Goal: Find specific page/section: Find specific page/section

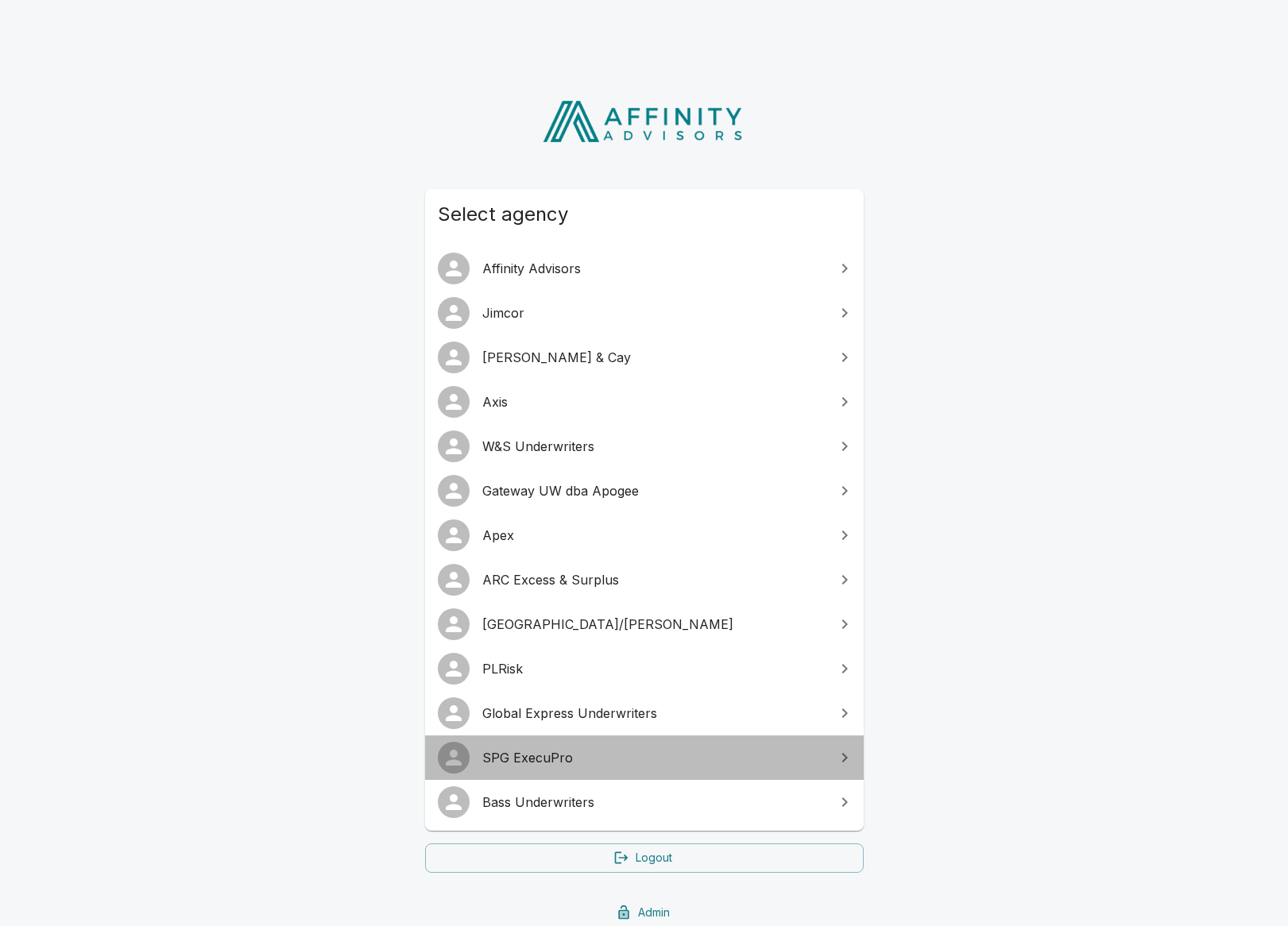
click at [514, 757] on span "SPG ExecuPro" at bounding box center [654, 757] width 343 height 19
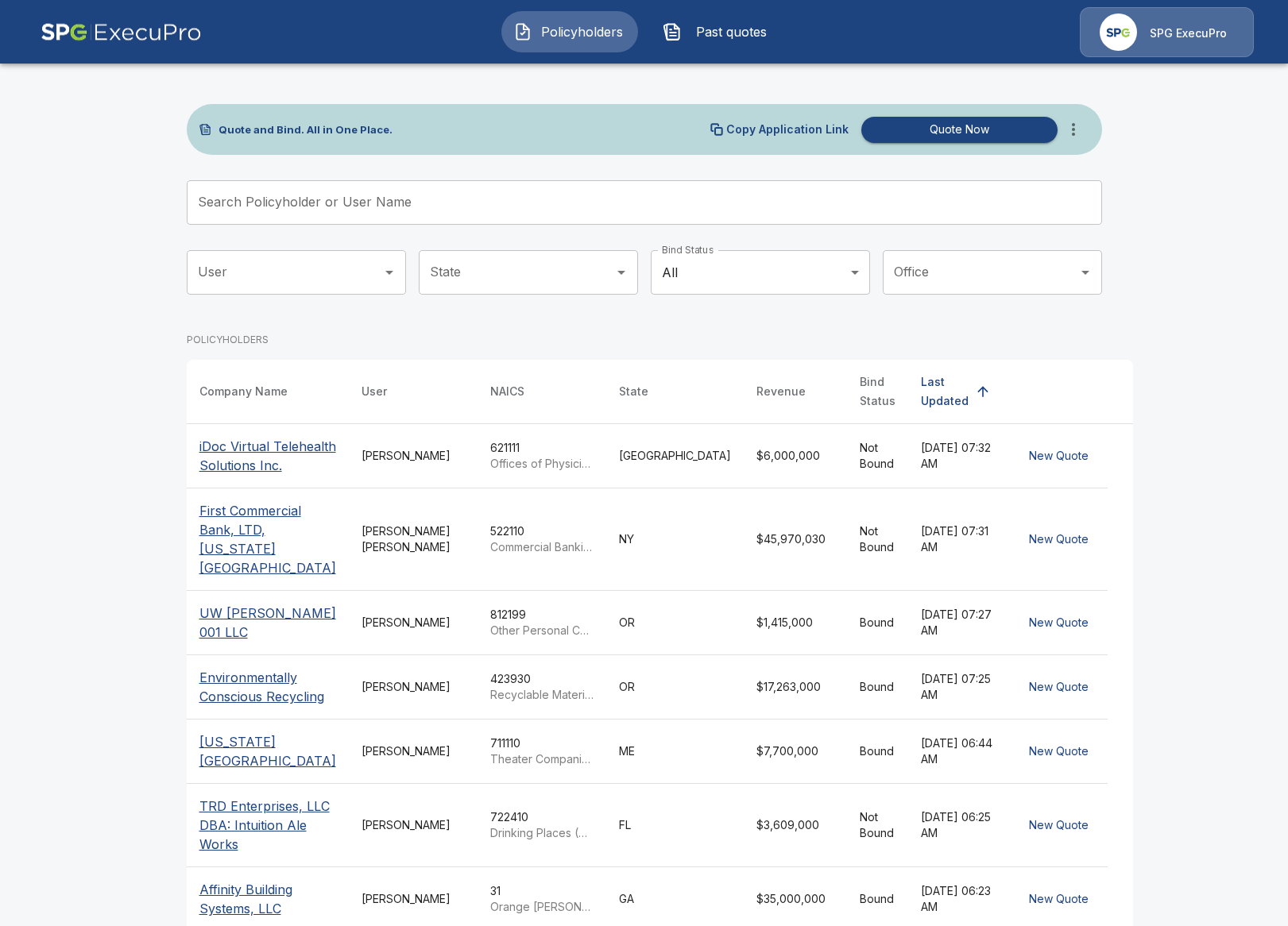
click at [415, 212] on input "Search Policyholder or User Name" at bounding box center [635, 203] width 898 height 45
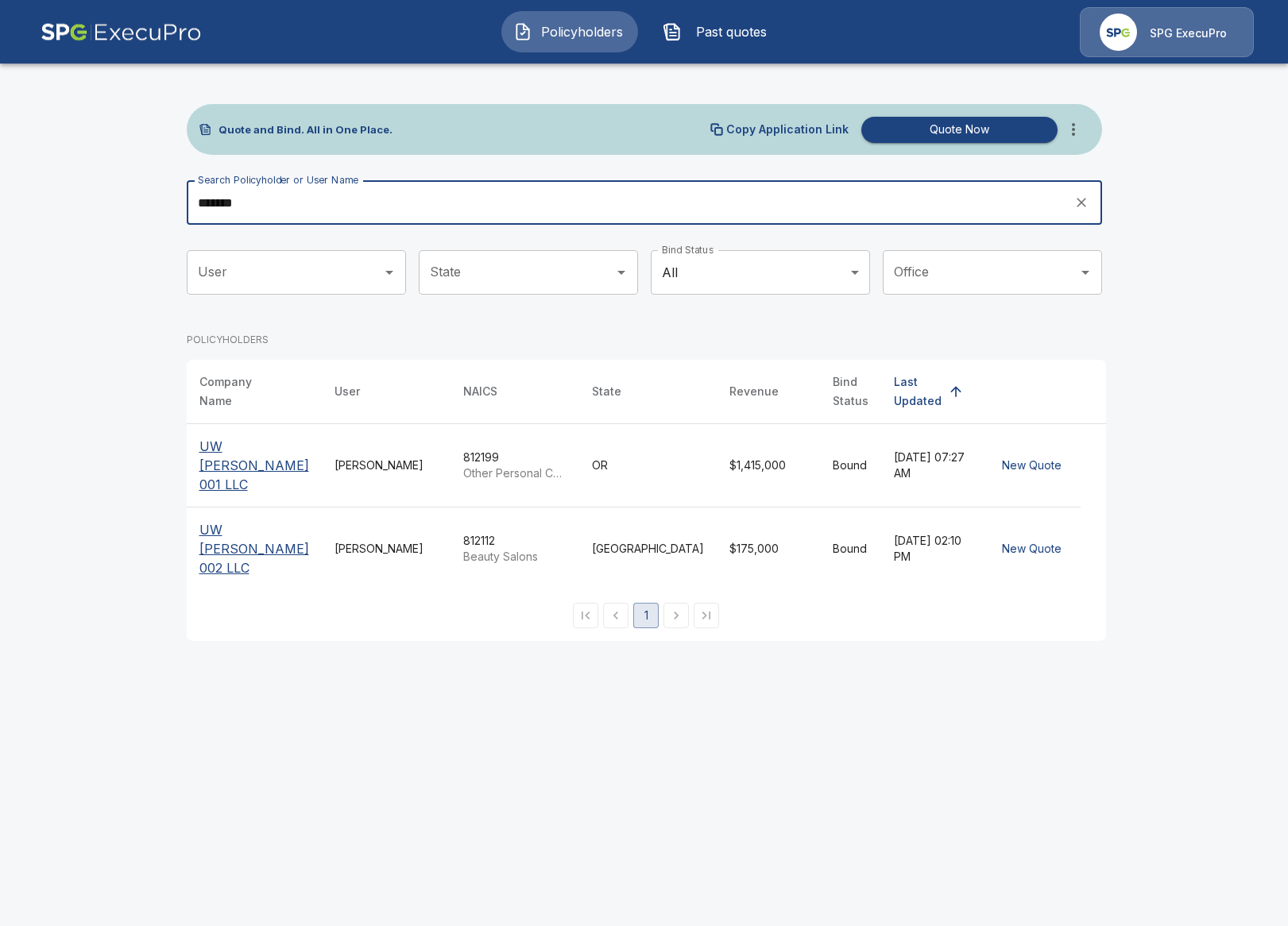
type input "*******"
click at [221, 441] on p "UW [PERSON_NAME] 001 LLC" at bounding box center [254, 465] width 110 height 57
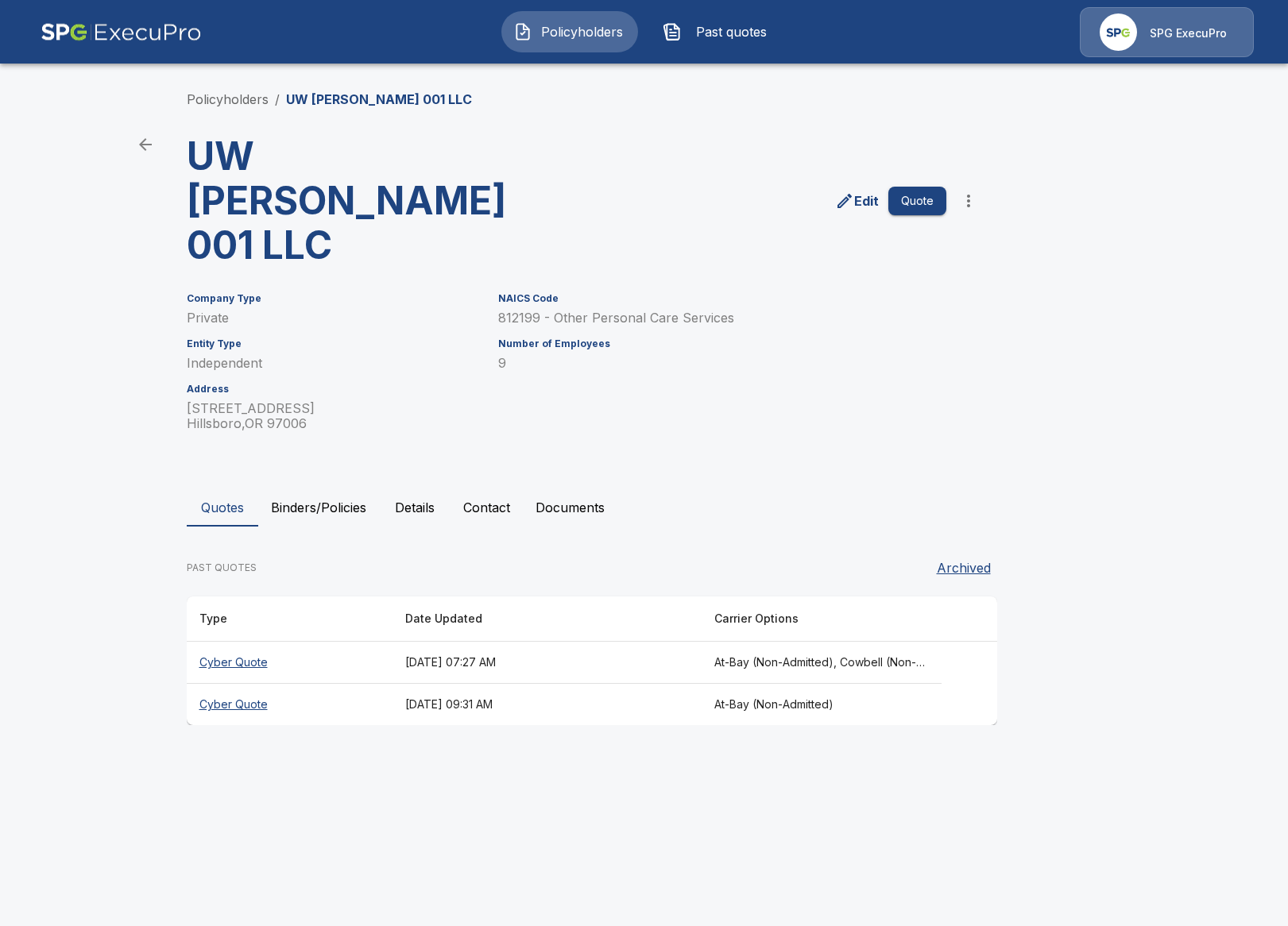
click at [513, 488] on button "Contact" at bounding box center [486, 507] width 72 height 38
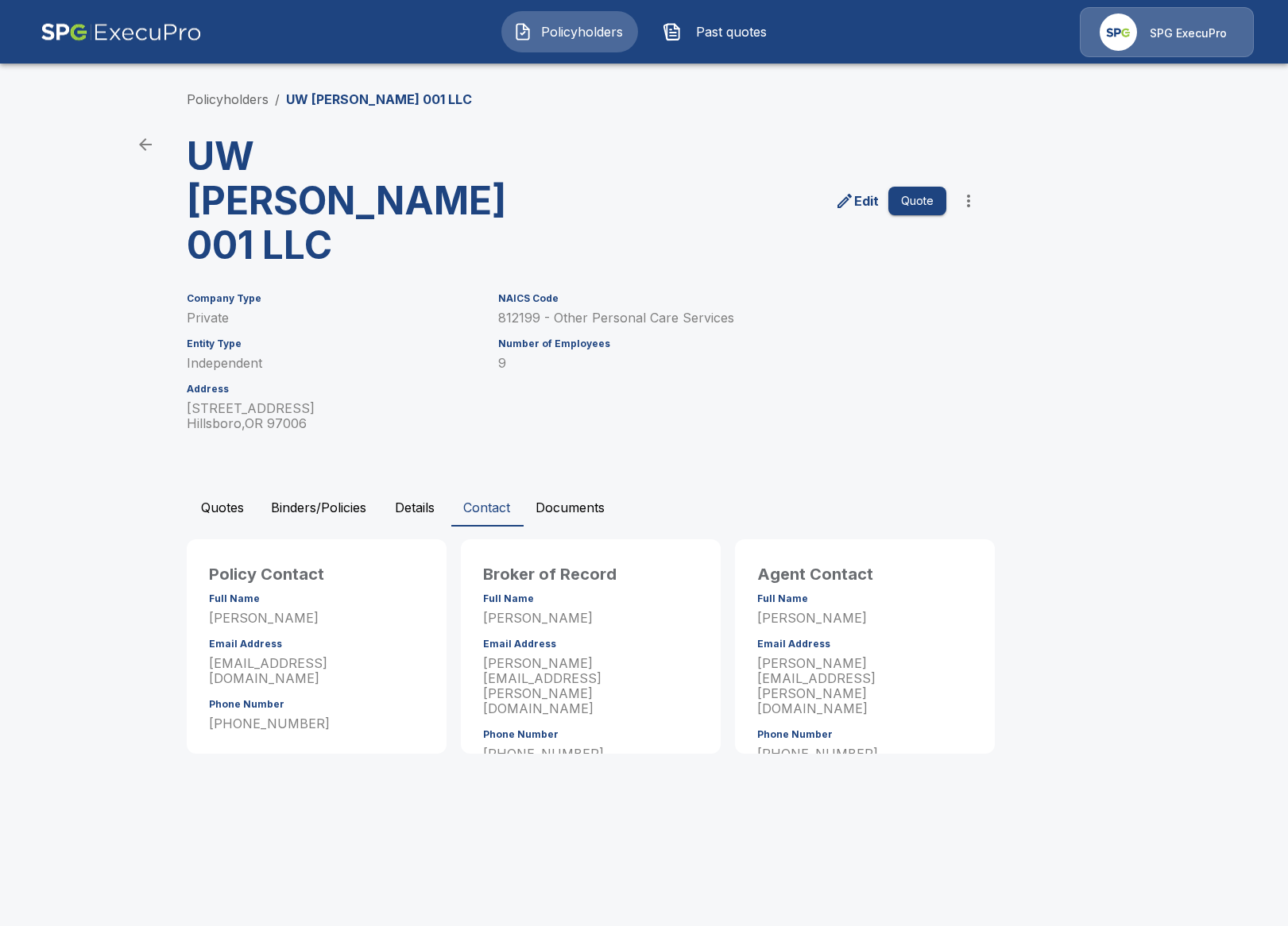
click at [238, 533] on div "Policy Contact Full Name Sydney Zacharias Email Address sydney@urbanwaxx.com Ph…" at bounding box center [313, 643] width 266 height 221
click at [232, 488] on button "Quotes" at bounding box center [223, 507] width 72 height 38
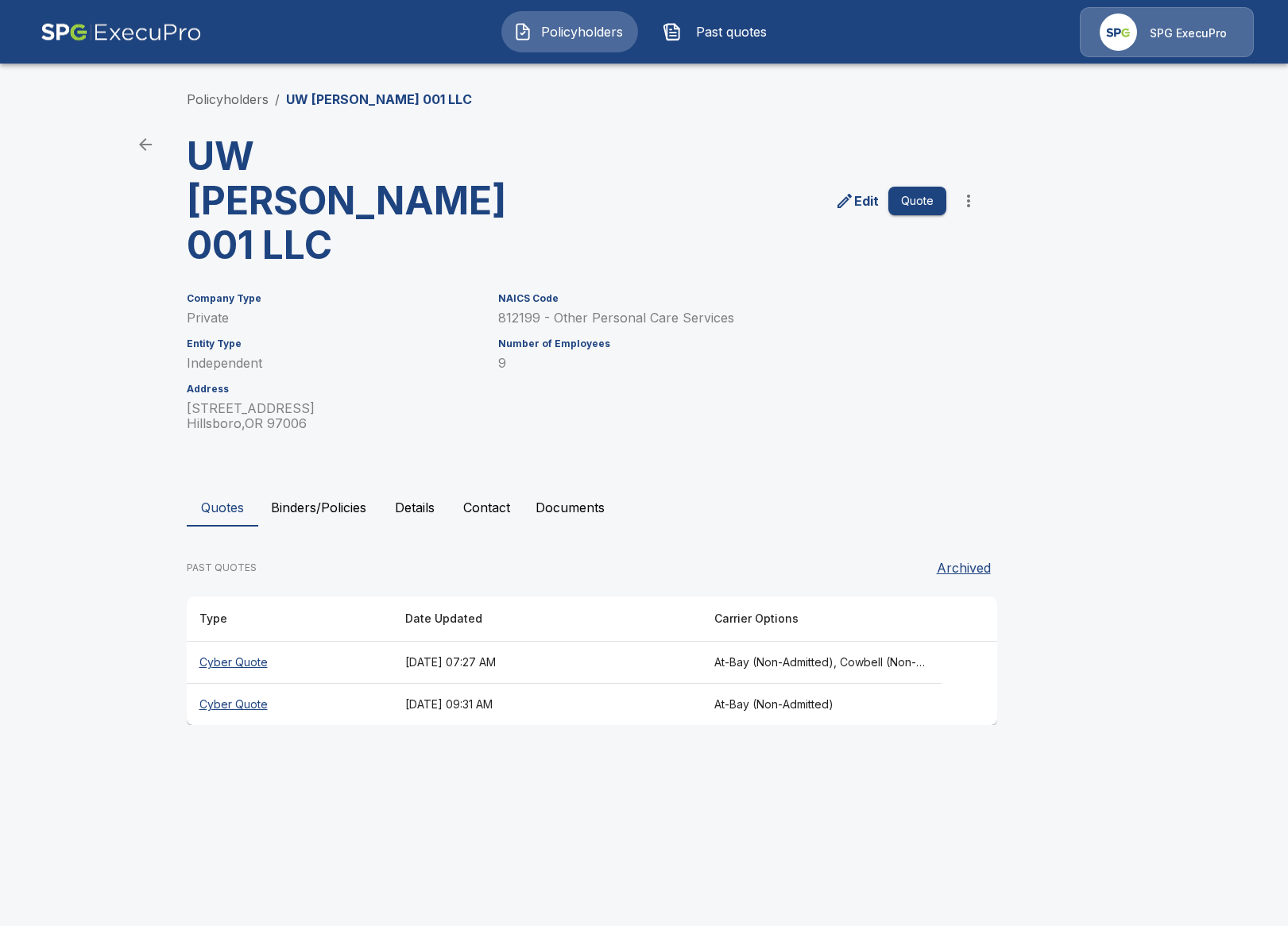
click at [611, 641] on th "[DATE] 07:27 AM" at bounding box center [547, 662] width 309 height 42
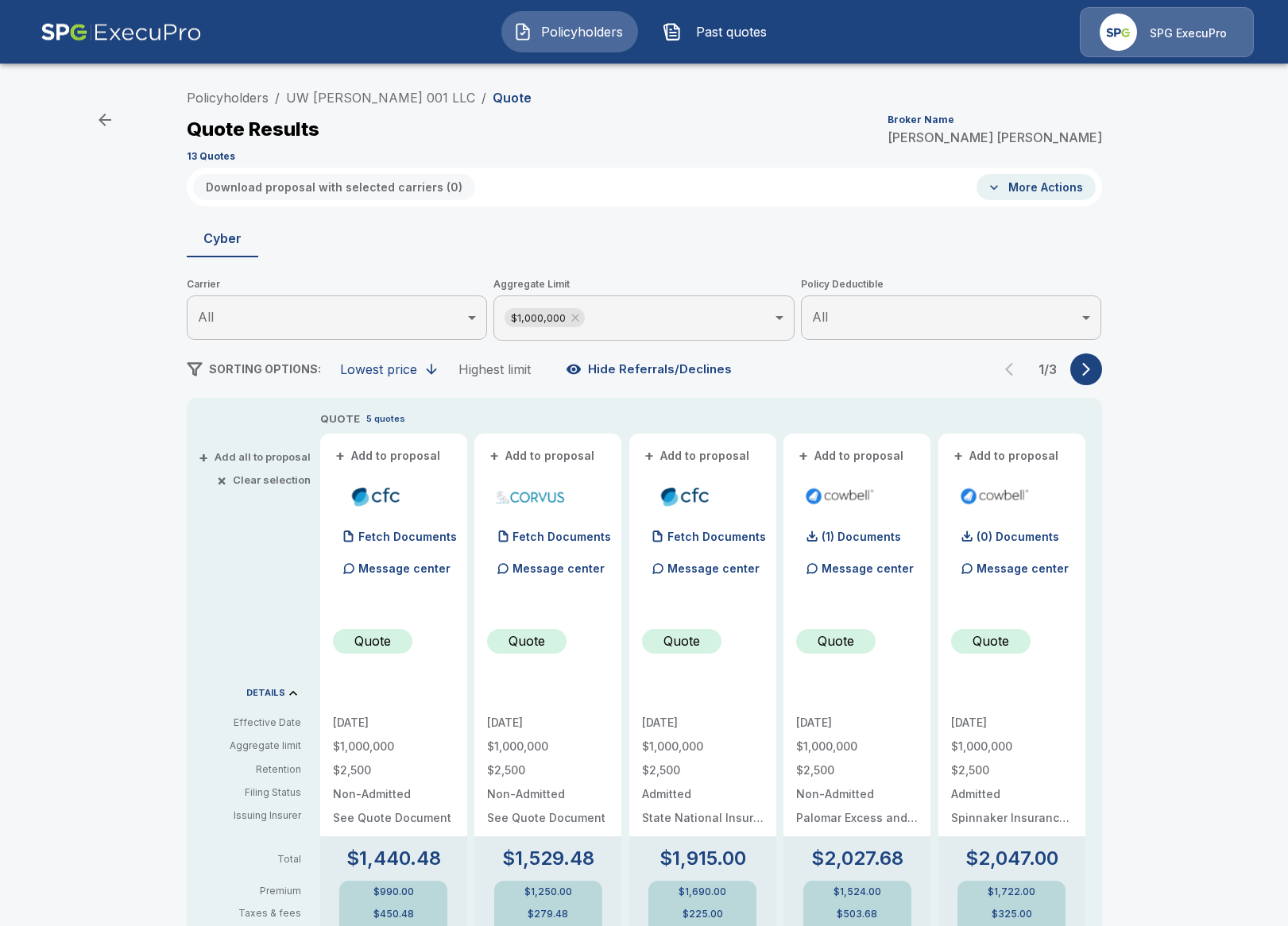
click at [1085, 364] on icon "button" at bounding box center [1086, 370] width 16 height 16
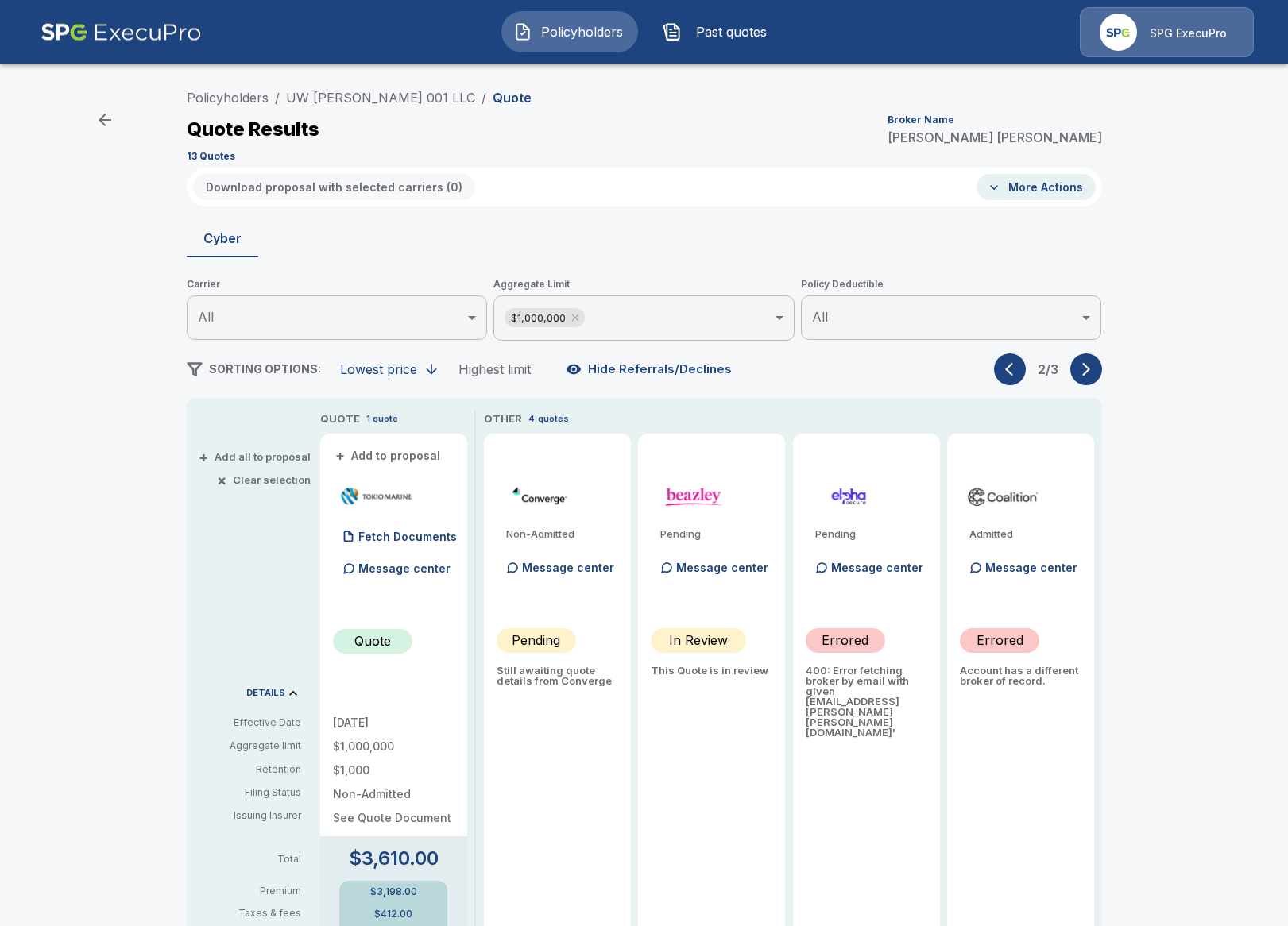
click at [1092, 374] on icon "button" at bounding box center [1086, 370] width 16 height 16
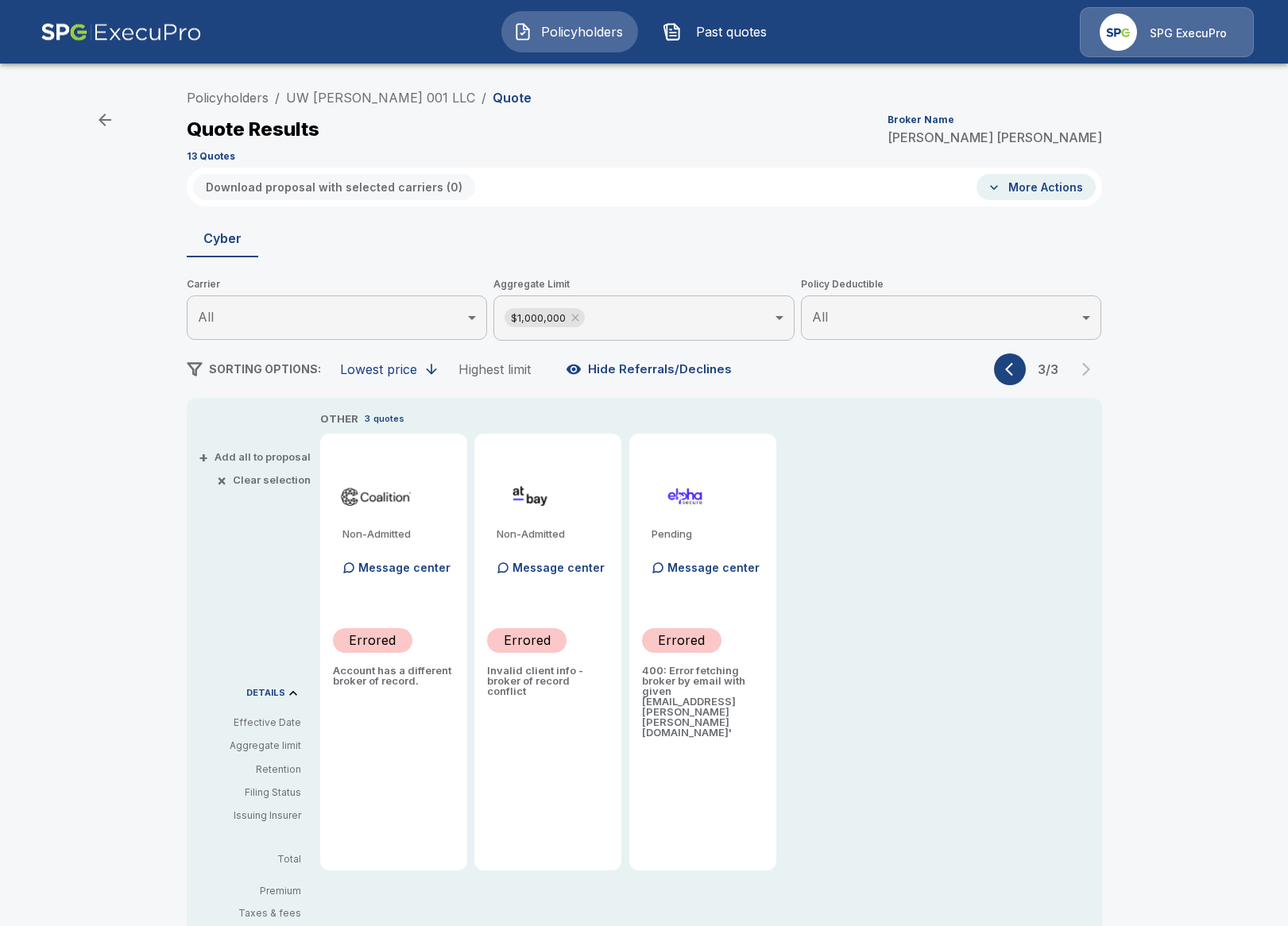
click at [1009, 371] on icon "button" at bounding box center [1013, 370] width 16 height 16
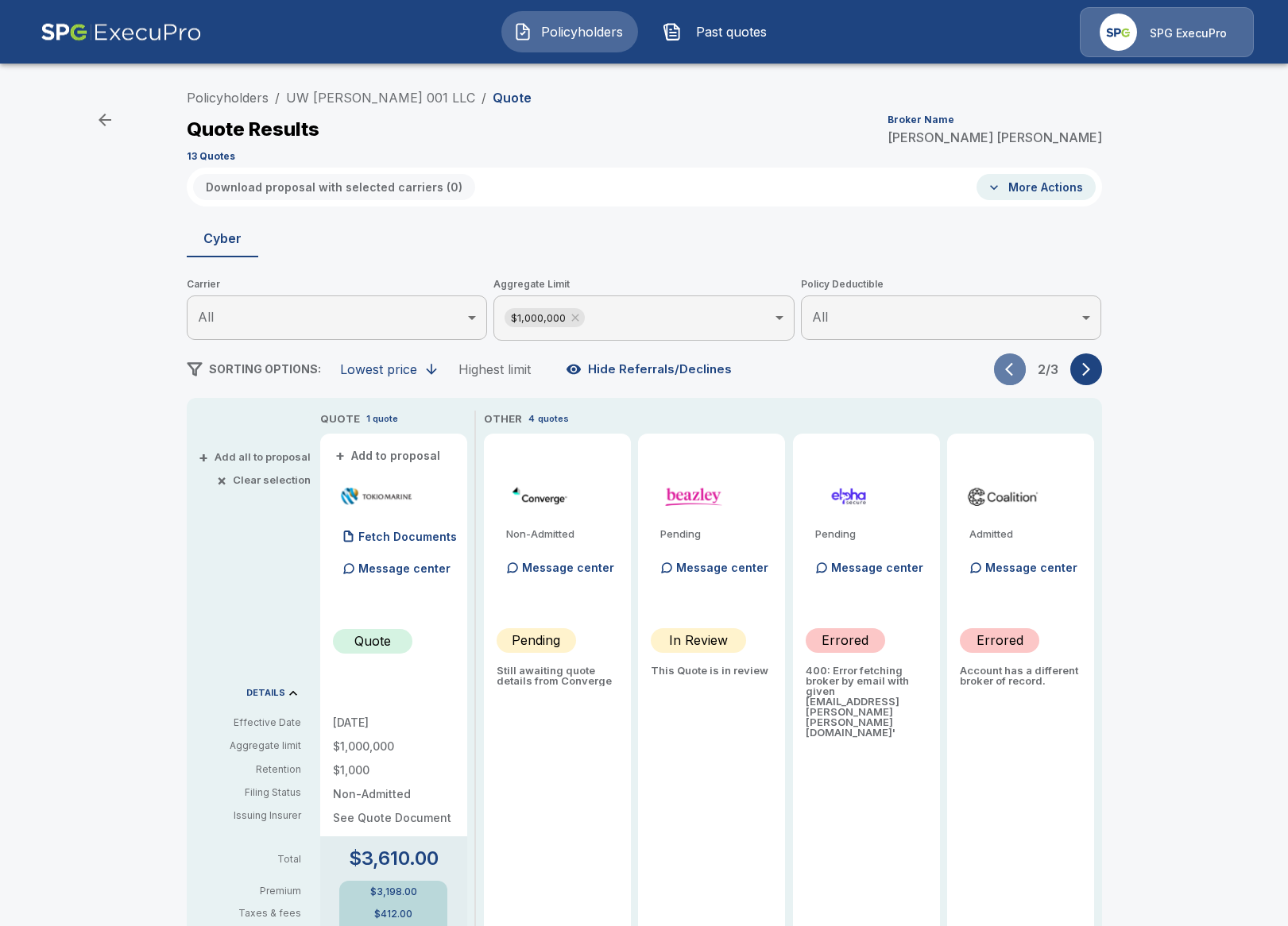
click at [1009, 371] on icon "button" at bounding box center [1013, 370] width 16 height 16
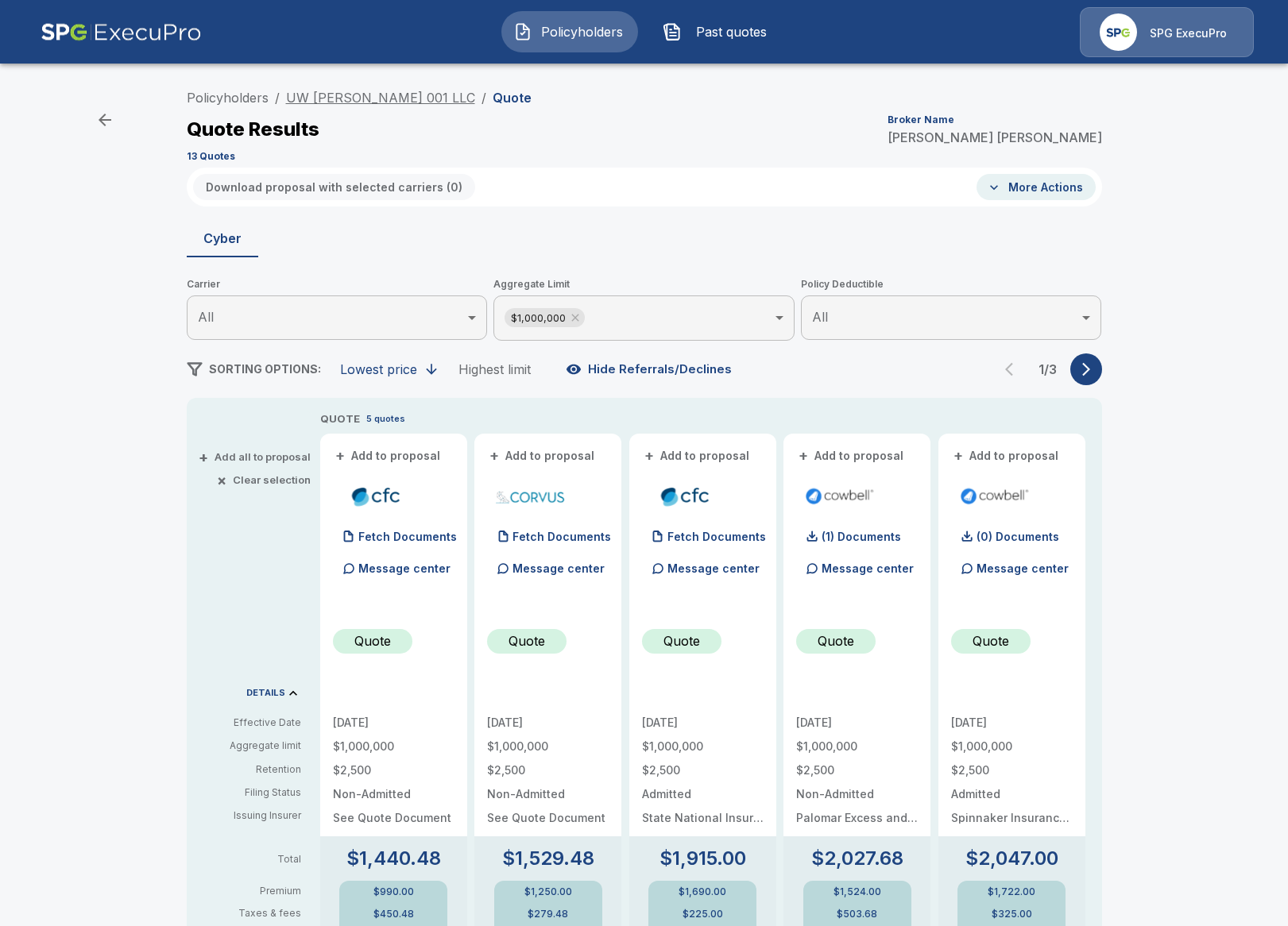
click at [325, 99] on link "UW FRAN 001 LLC" at bounding box center [381, 98] width 189 height 16
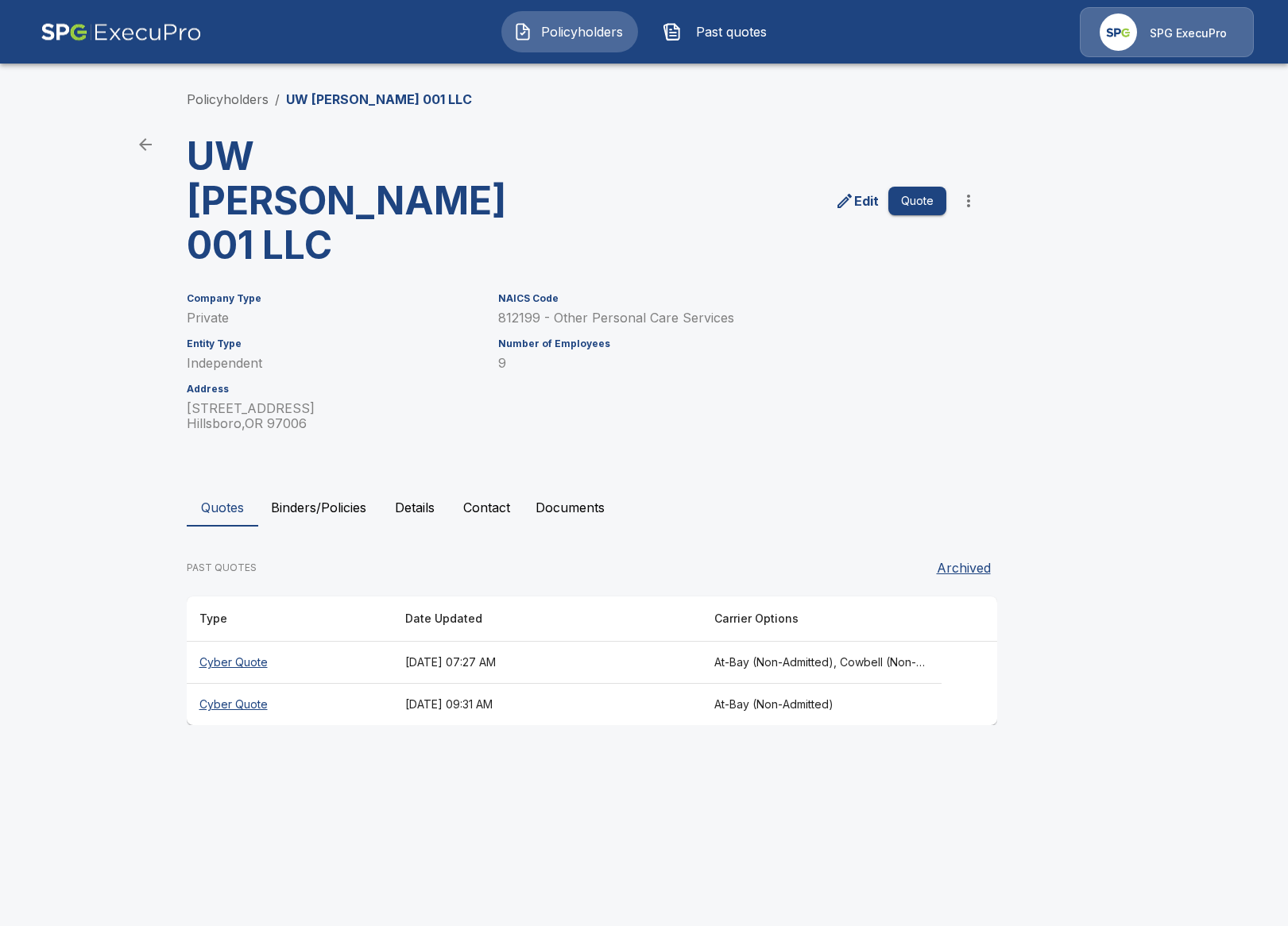
click at [495, 488] on button "Contact" at bounding box center [486, 507] width 72 height 38
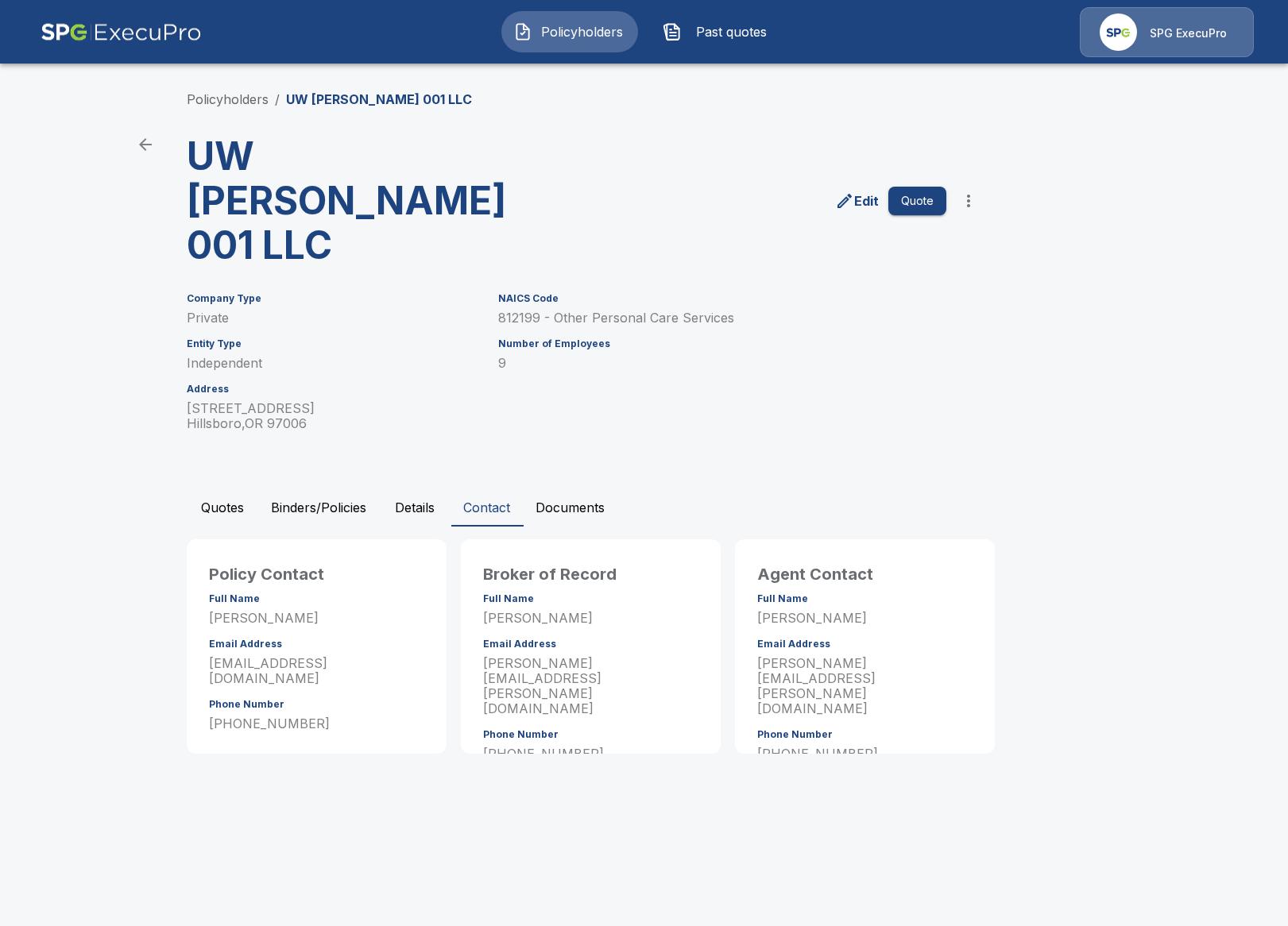
click at [423, 488] on button "Details" at bounding box center [415, 507] width 72 height 38
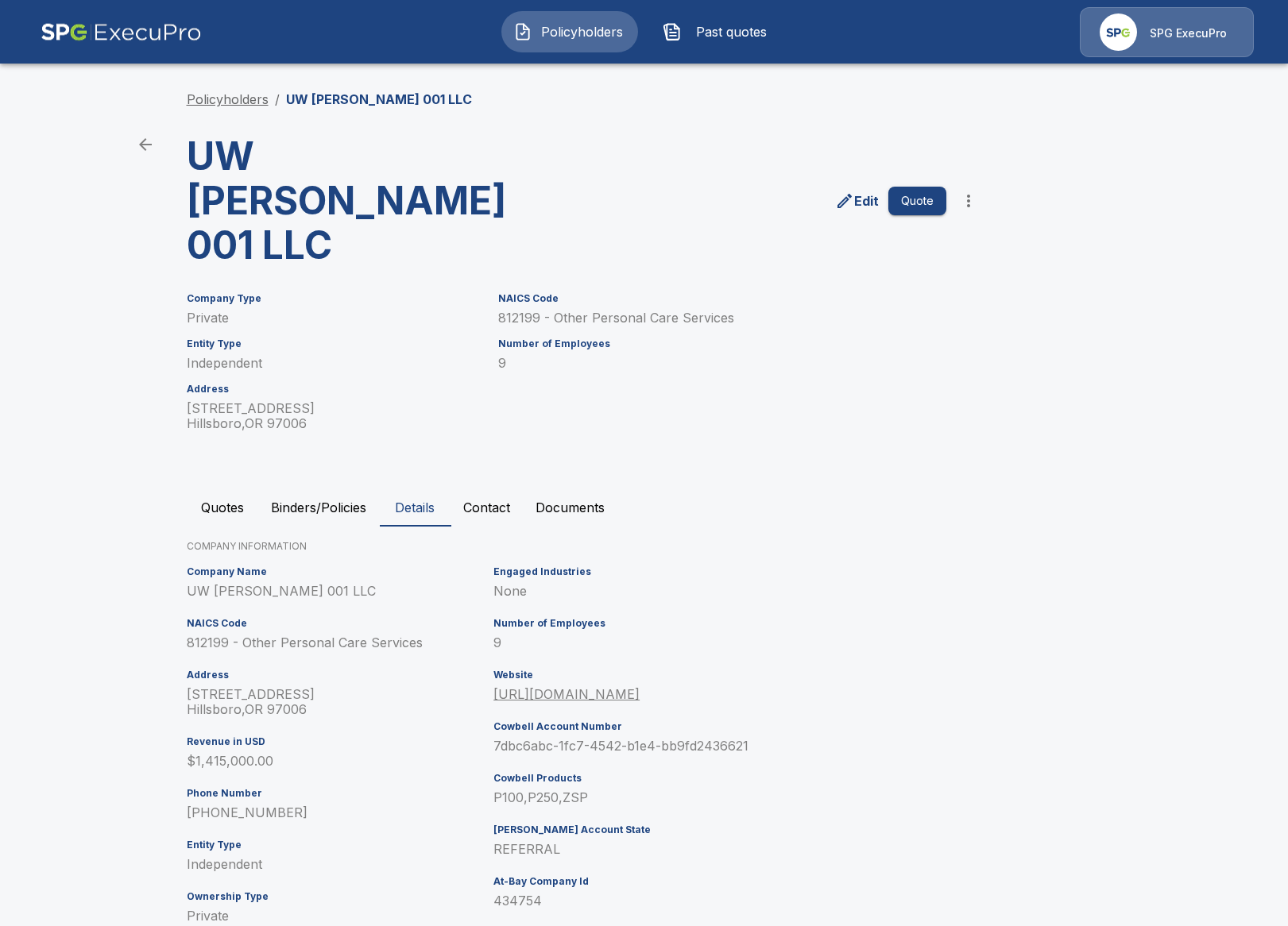
click at [224, 106] on link "Policyholders" at bounding box center [227, 99] width 82 height 16
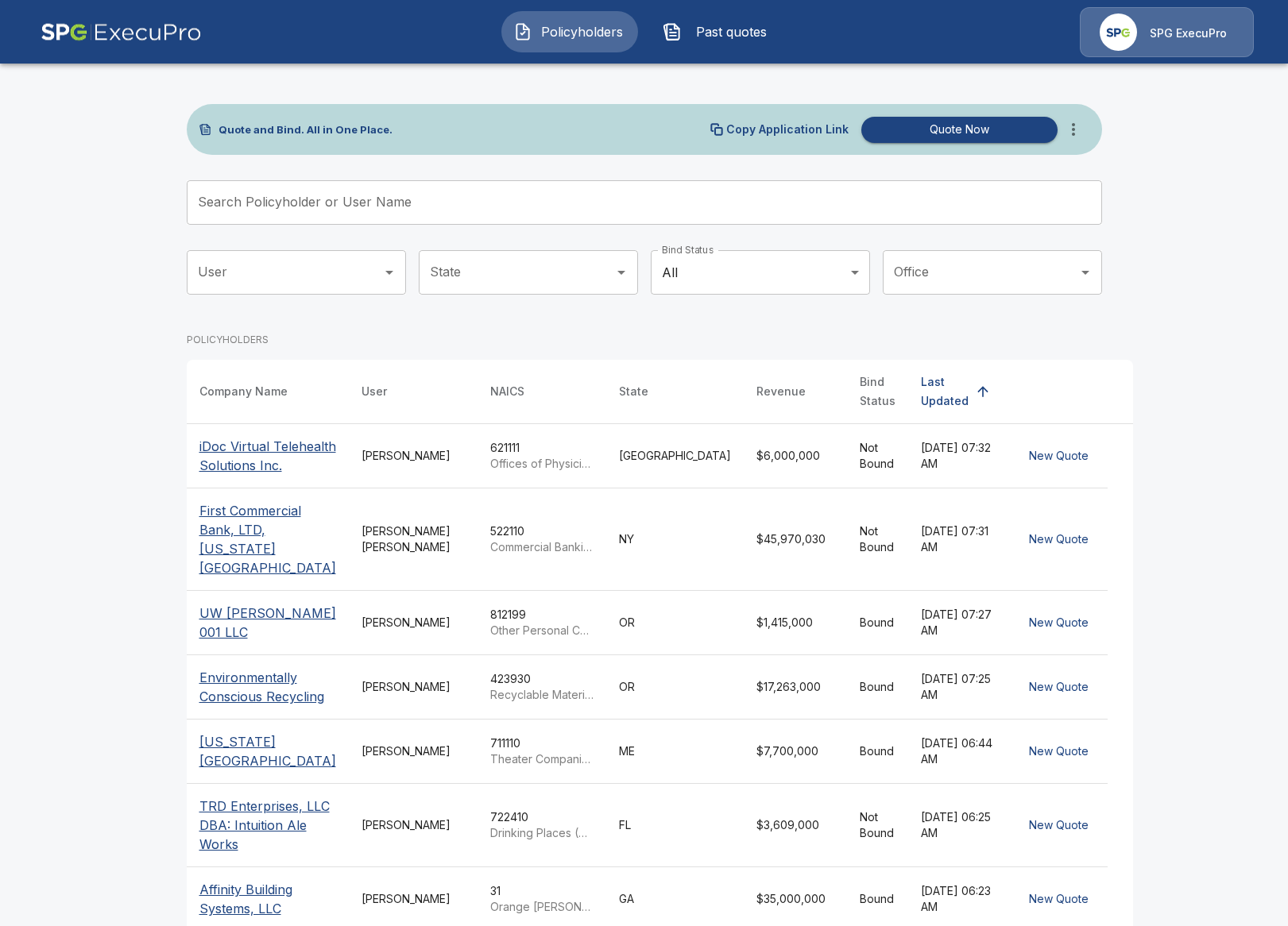
click at [611, 198] on input "Search Policyholder or User Name" at bounding box center [635, 203] width 898 height 45
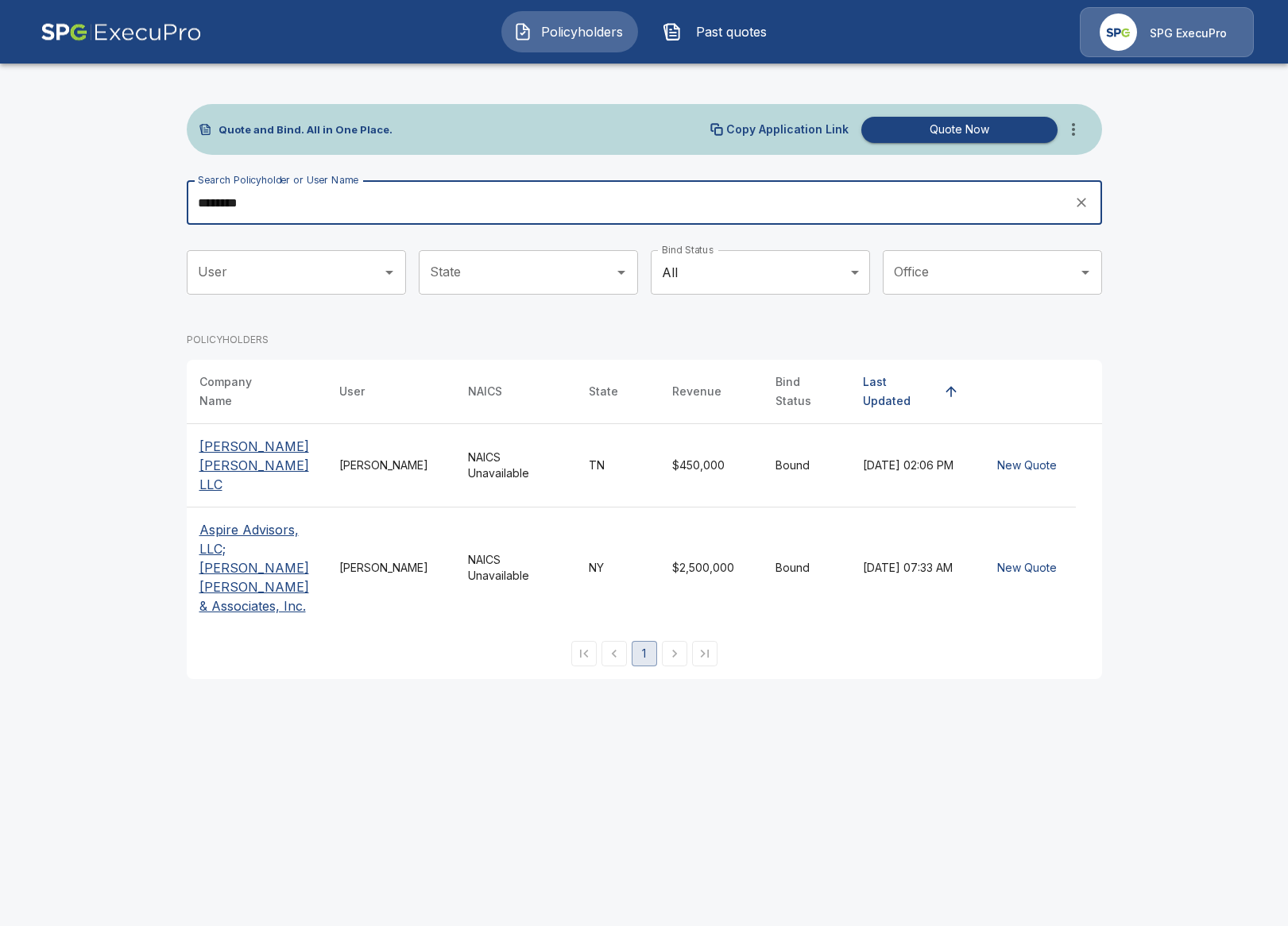
type input "********"
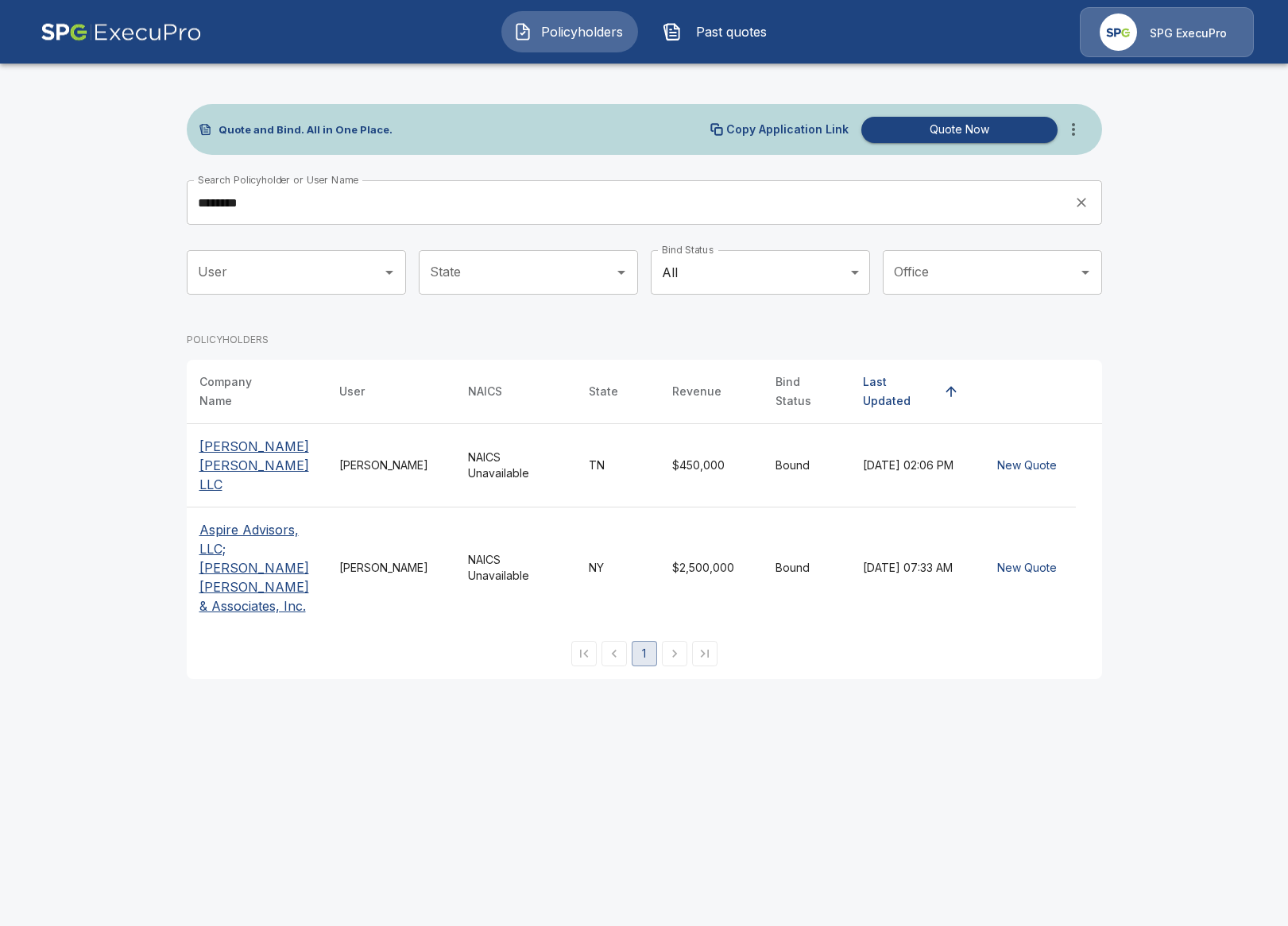
click at [260, 468] on th "[PERSON_NAME] [PERSON_NAME] LLC" at bounding box center [257, 466] width 140 height 83
